Goal: Information Seeking & Learning: Learn about a topic

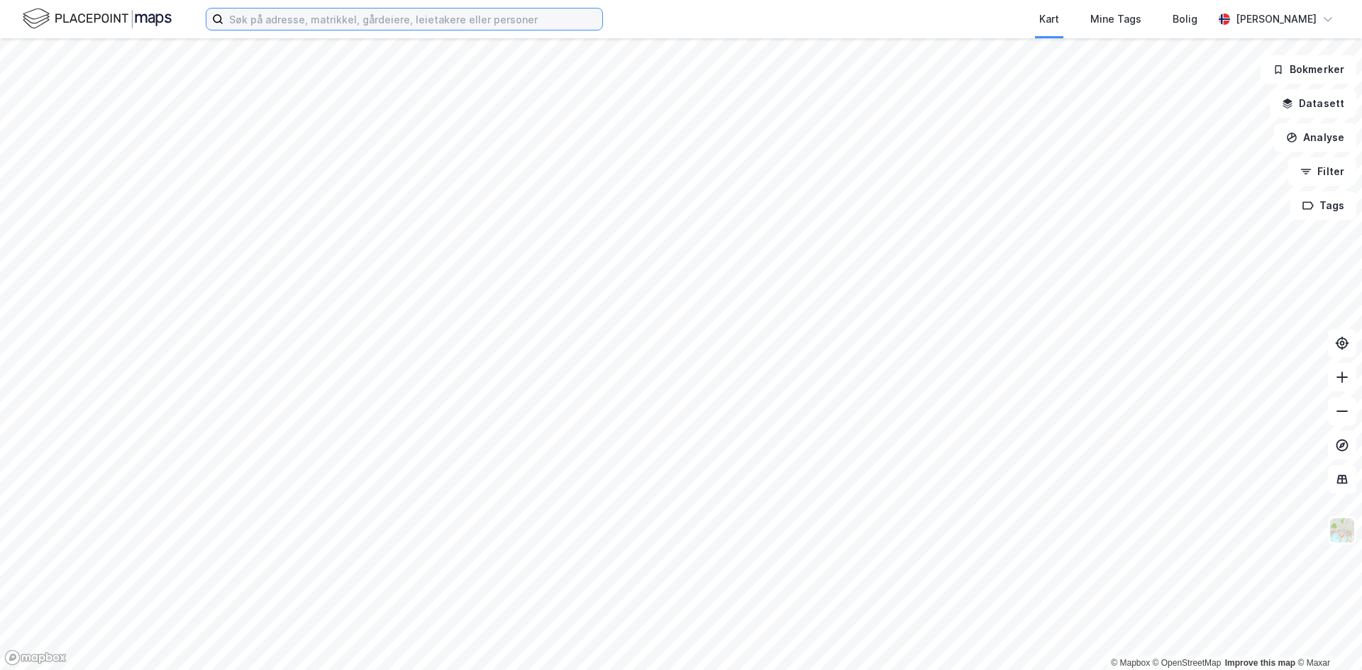
click at [298, 16] on input at bounding box center [412, 19] width 379 height 21
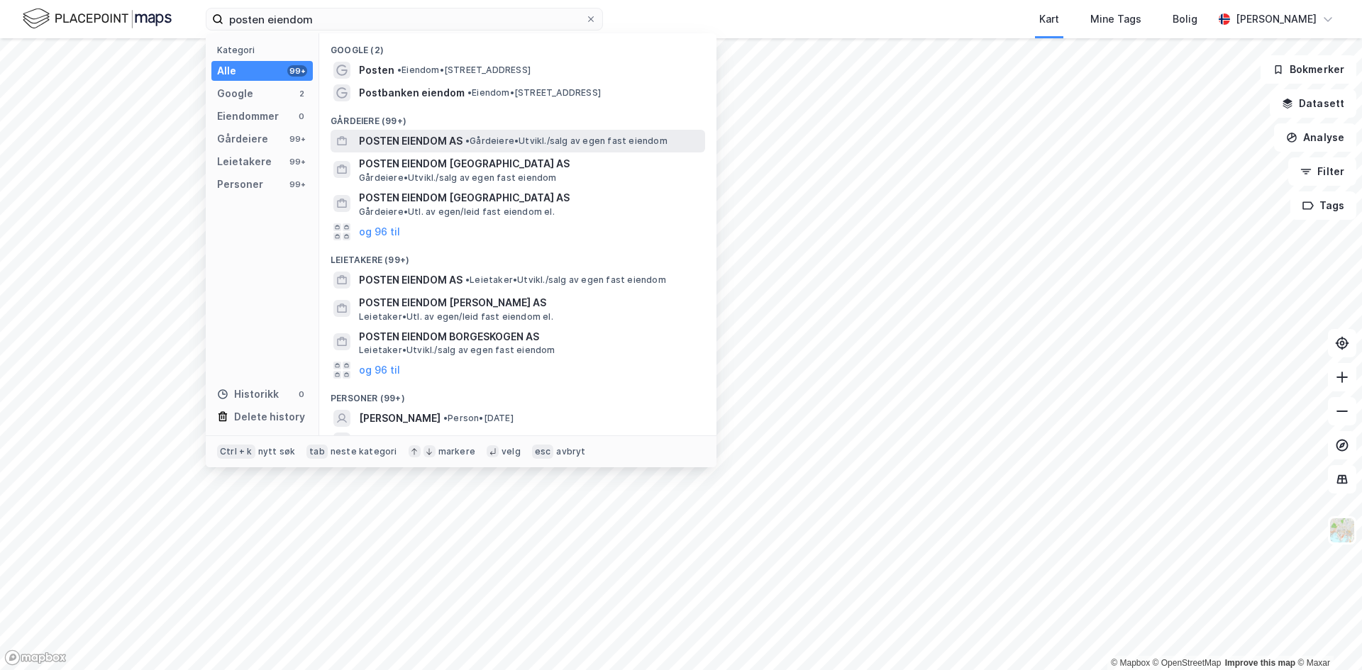
click at [430, 141] on span "POSTEN EIENDOM AS" at bounding box center [411, 141] width 104 height 17
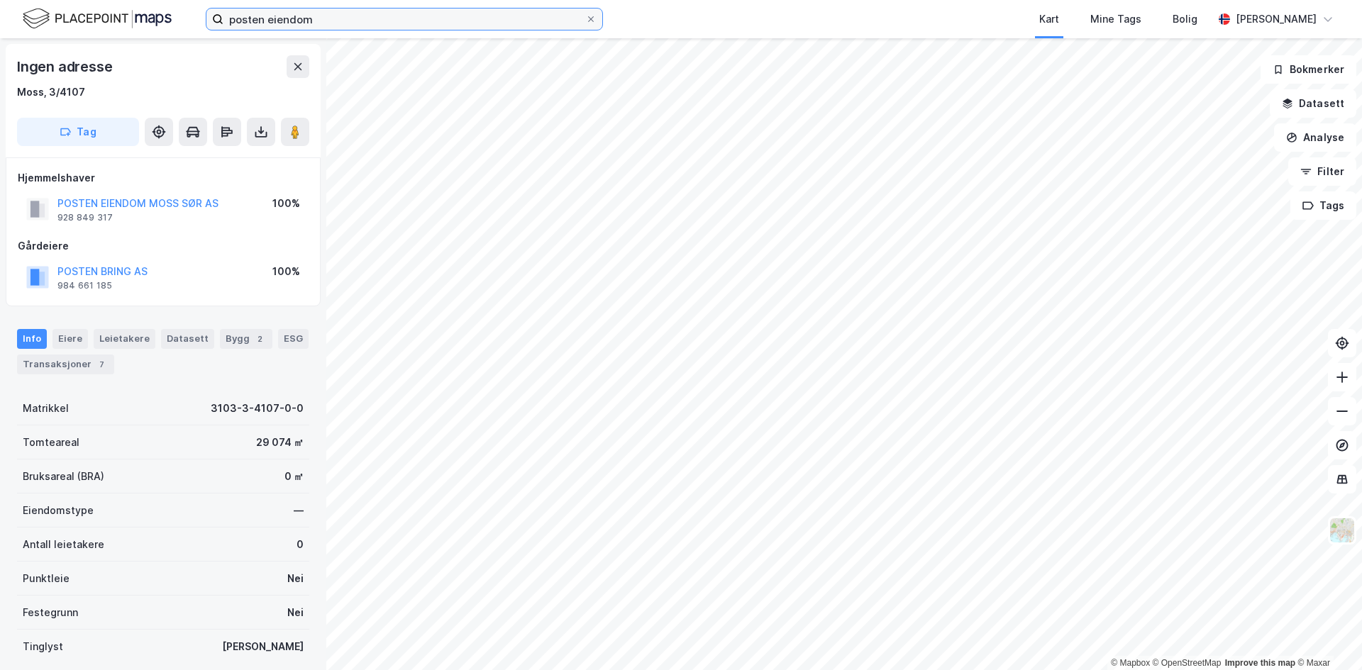
click at [350, 26] on input "posten eiendom" at bounding box center [404, 19] width 362 height 21
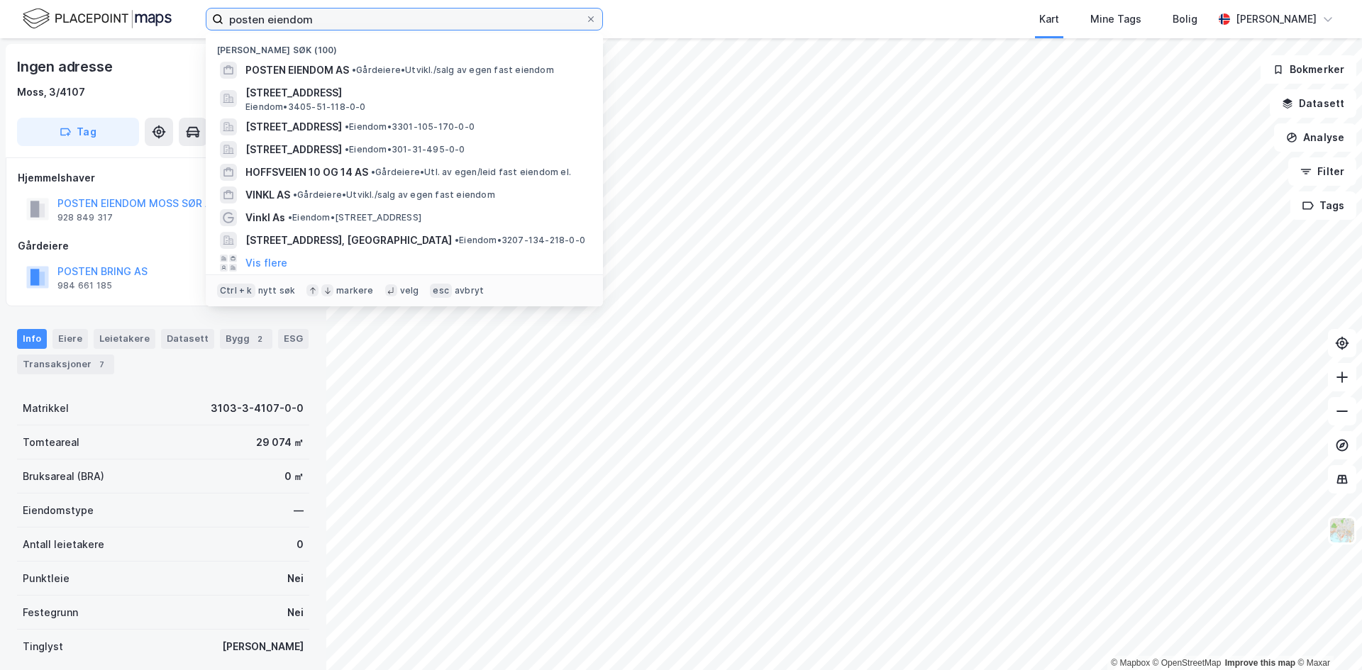
click at [350, 26] on input "posten eiendom" at bounding box center [404, 19] width 362 height 21
paste input "[PERSON_NAME] 60"
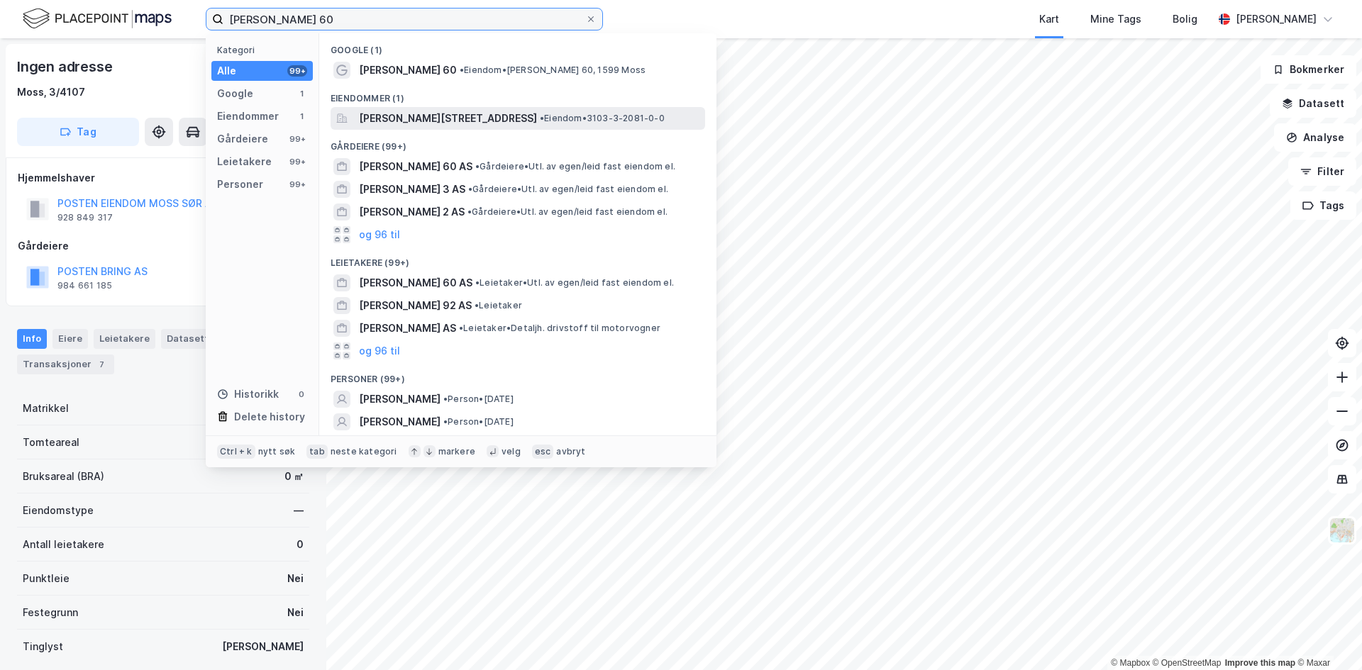
type input "[PERSON_NAME] 60"
click at [419, 111] on span "[PERSON_NAME][STREET_ADDRESS]" at bounding box center [448, 118] width 178 height 17
